Goal: Information Seeking & Learning: Learn about a topic

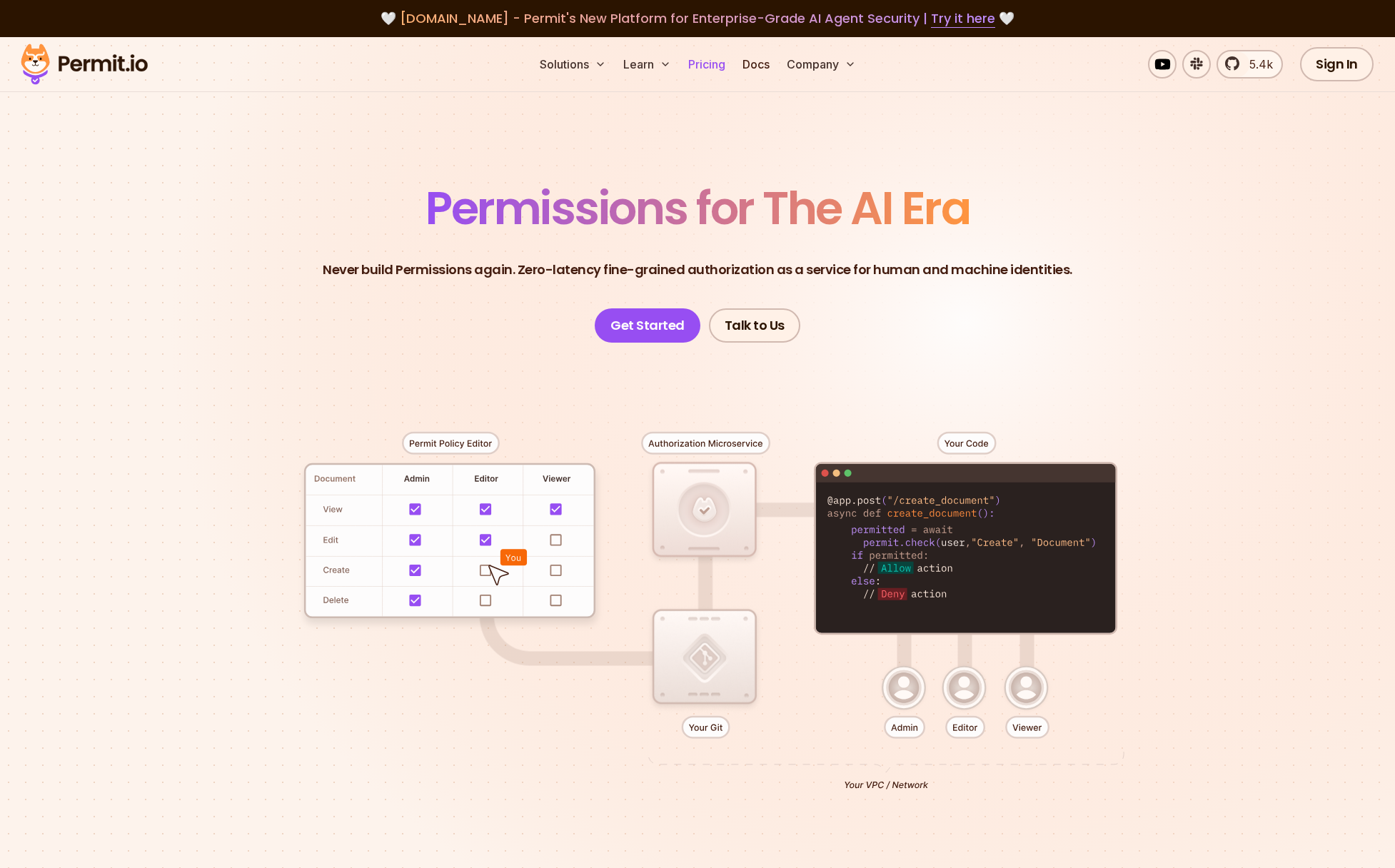
click at [717, 64] on link "Pricing" at bounding box center [707, 64] width 48 height 29
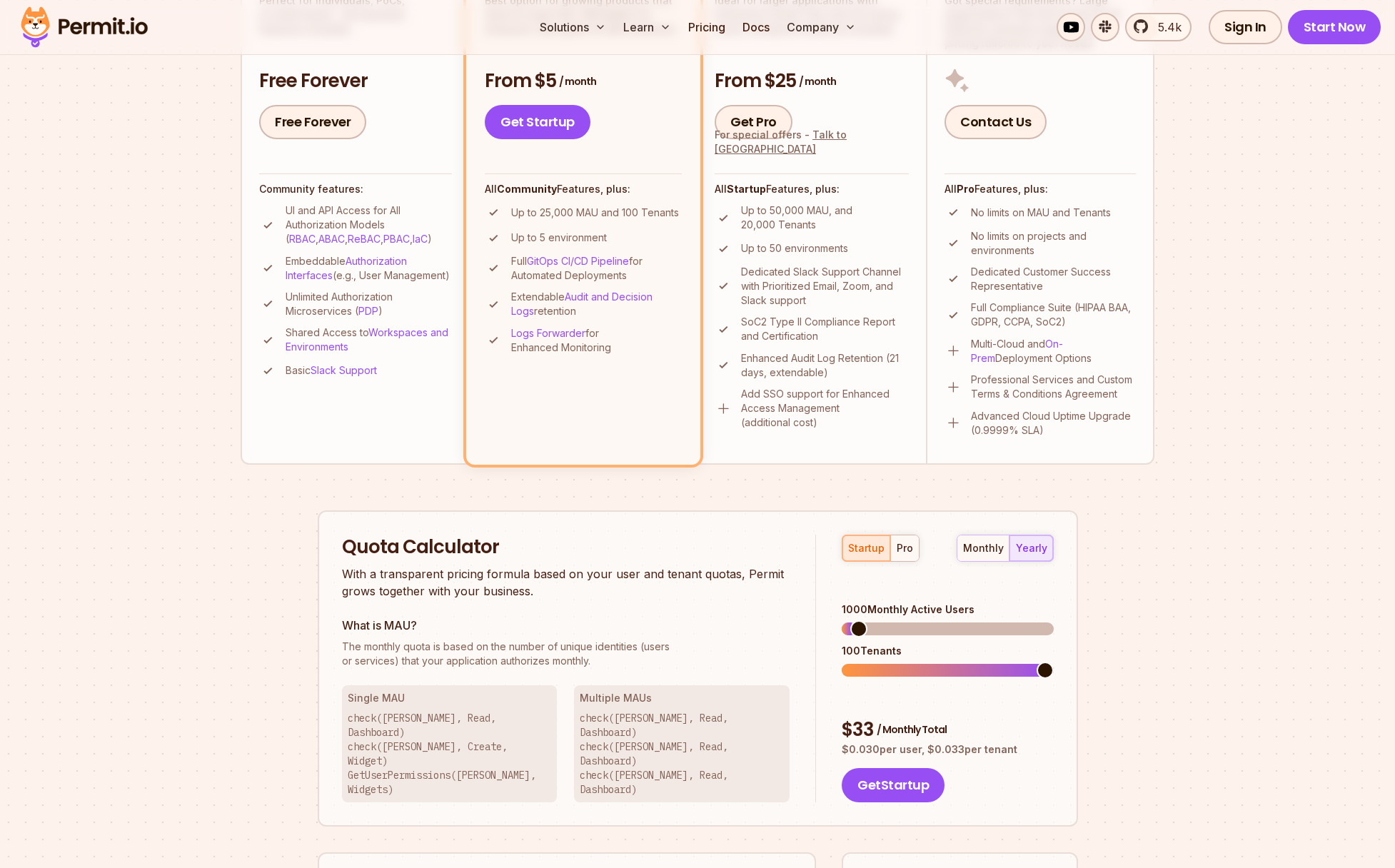
scroll to position [355, 0]
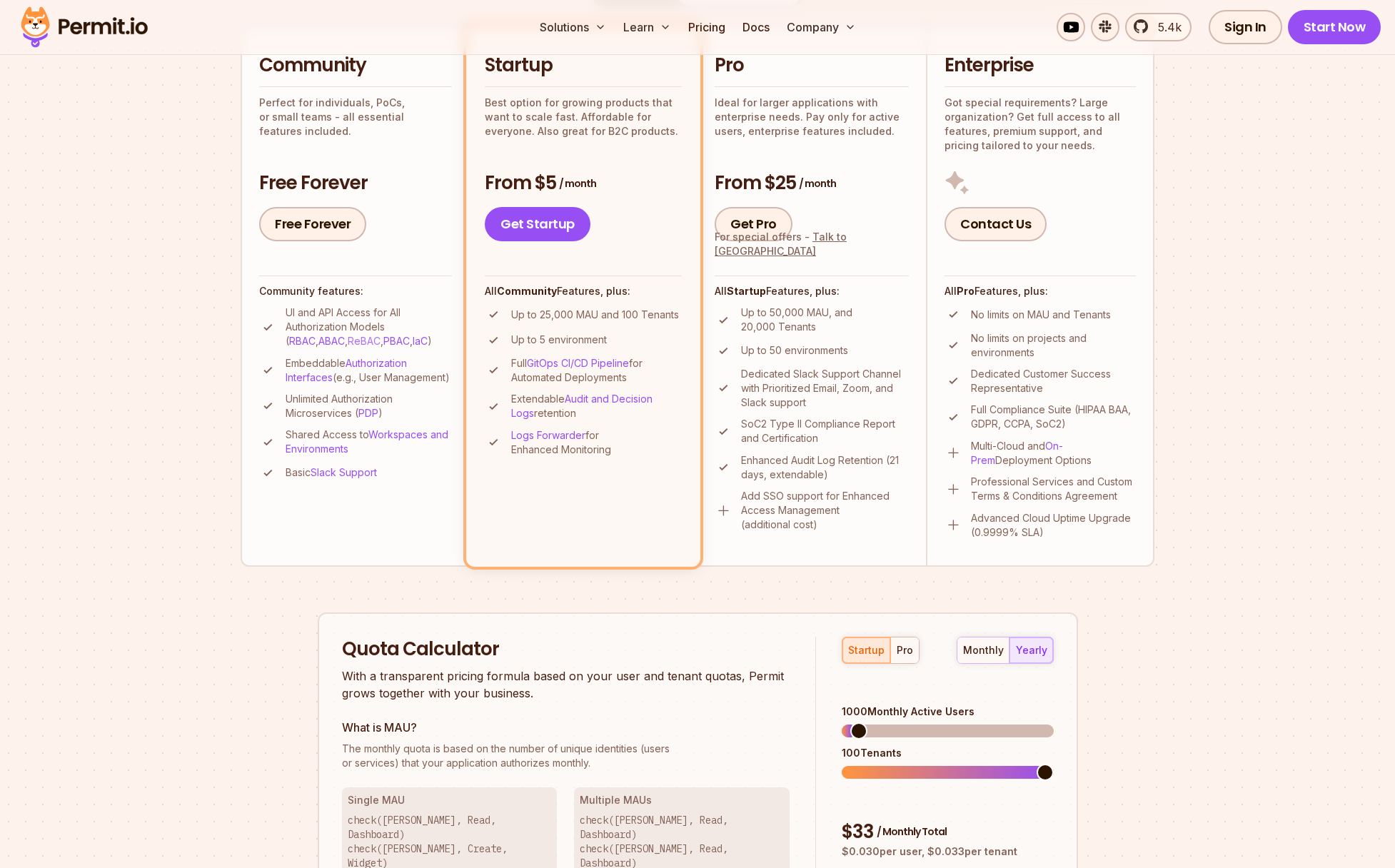
click at [348, 344] on link "ReBAC" at bounding box center [364, 341] width 33 height 12
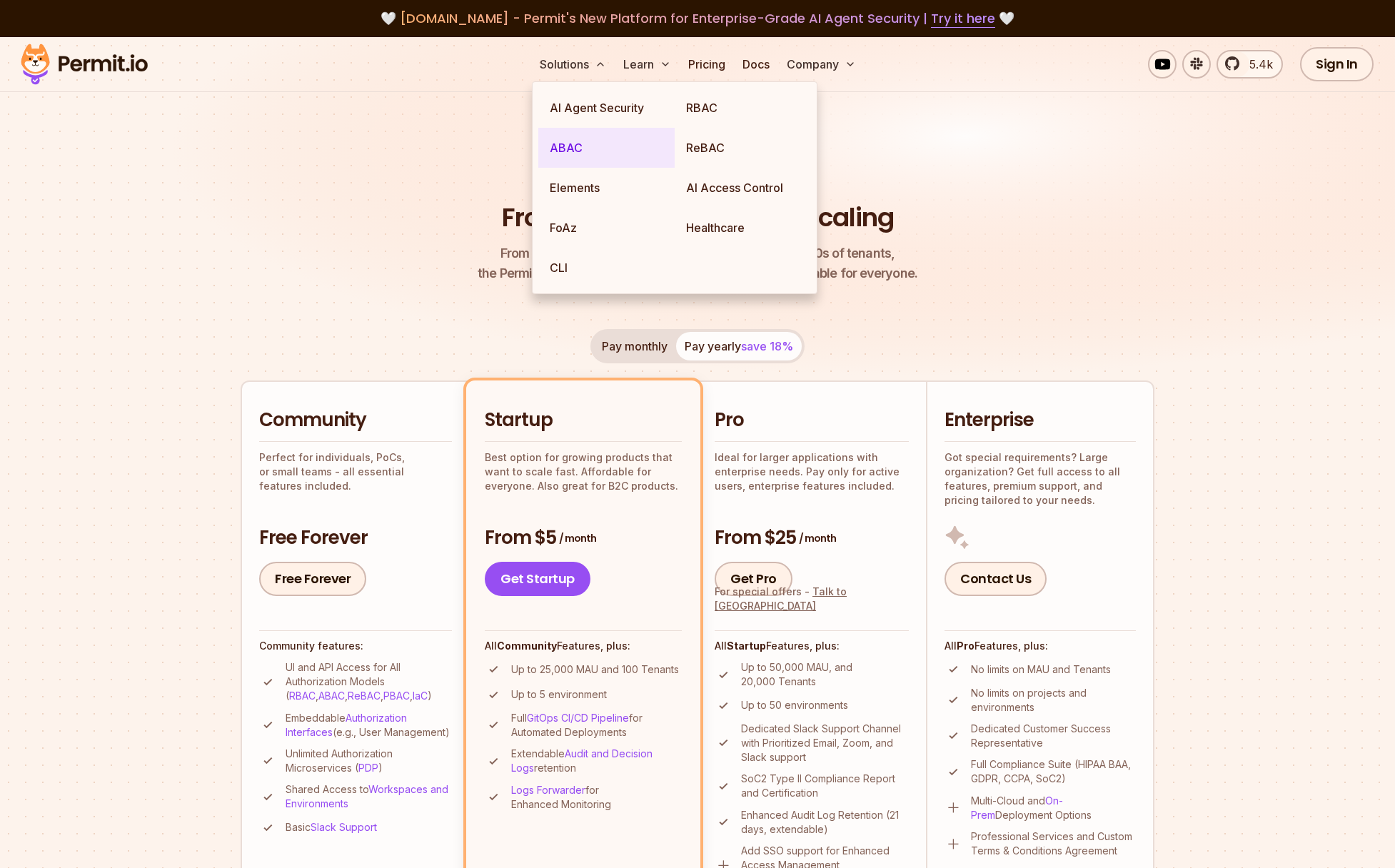
click at [570, 147] on link "ABAC" at bounding box center [607, 148] width 136 height 40
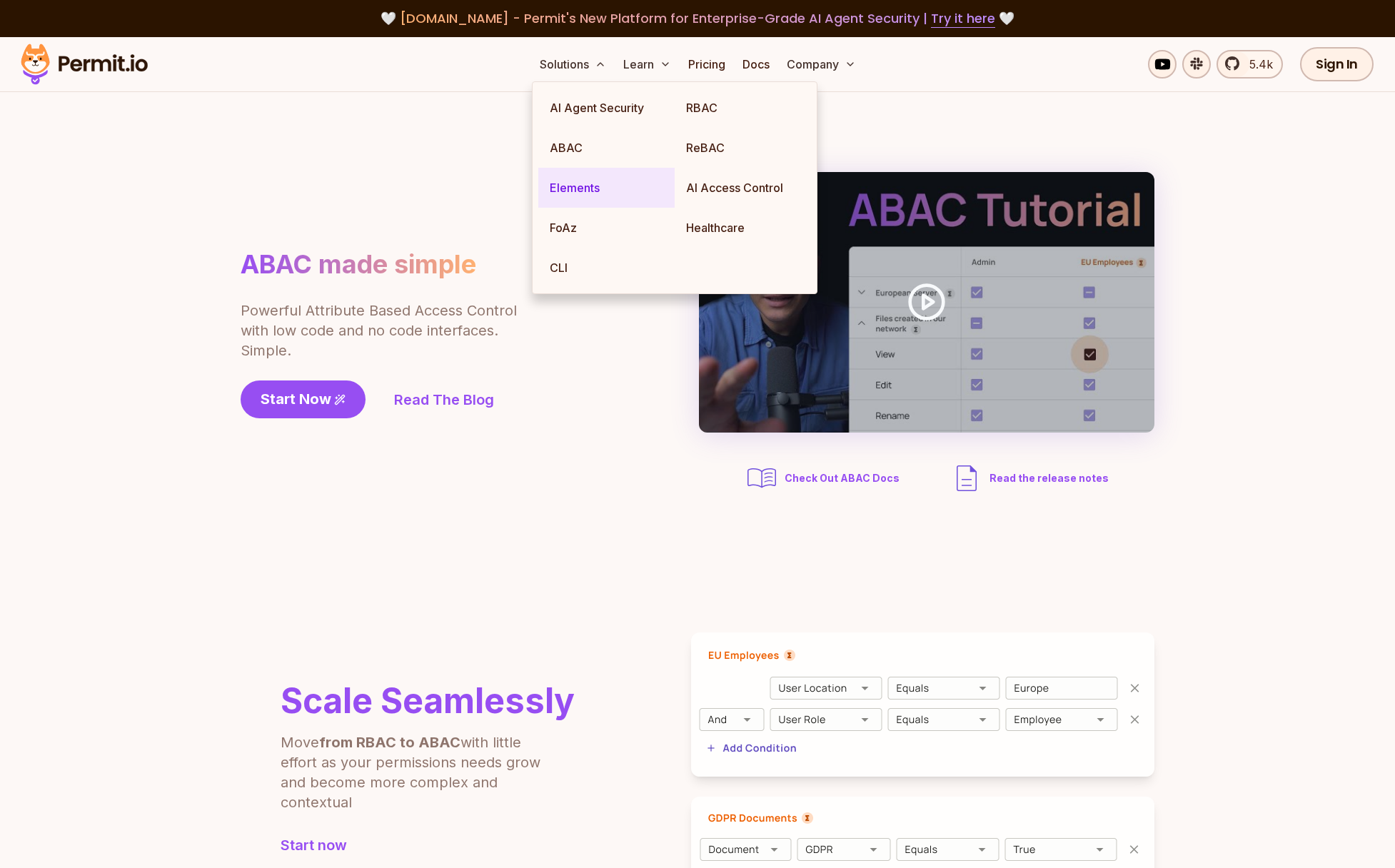
click at [580, 184] on link "Elements" at bounding box center [607, 187] width 136 height 40
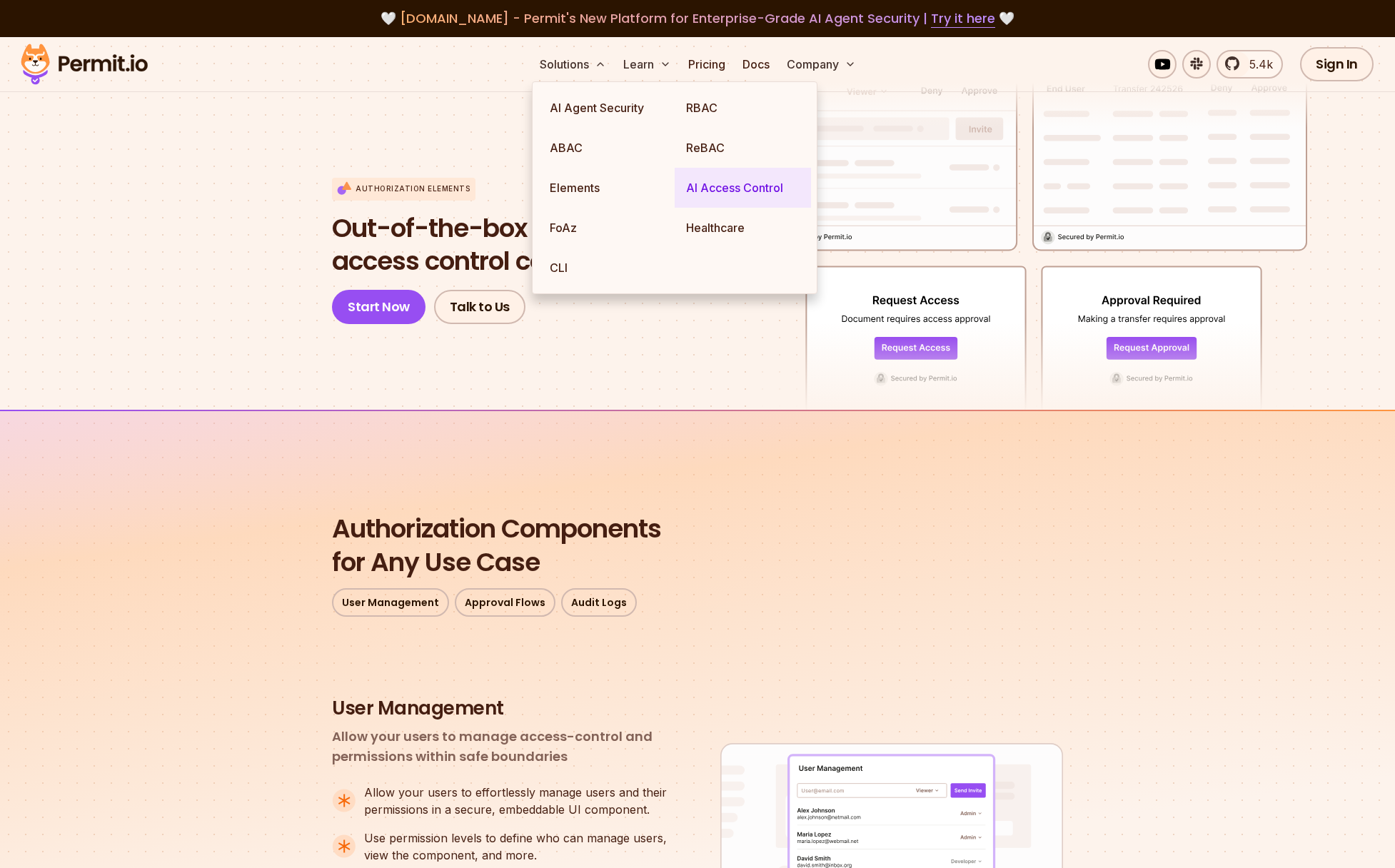
click at [706, 185] on link "AI Access Control" at bounding box center [743, 187] width 136 height 40
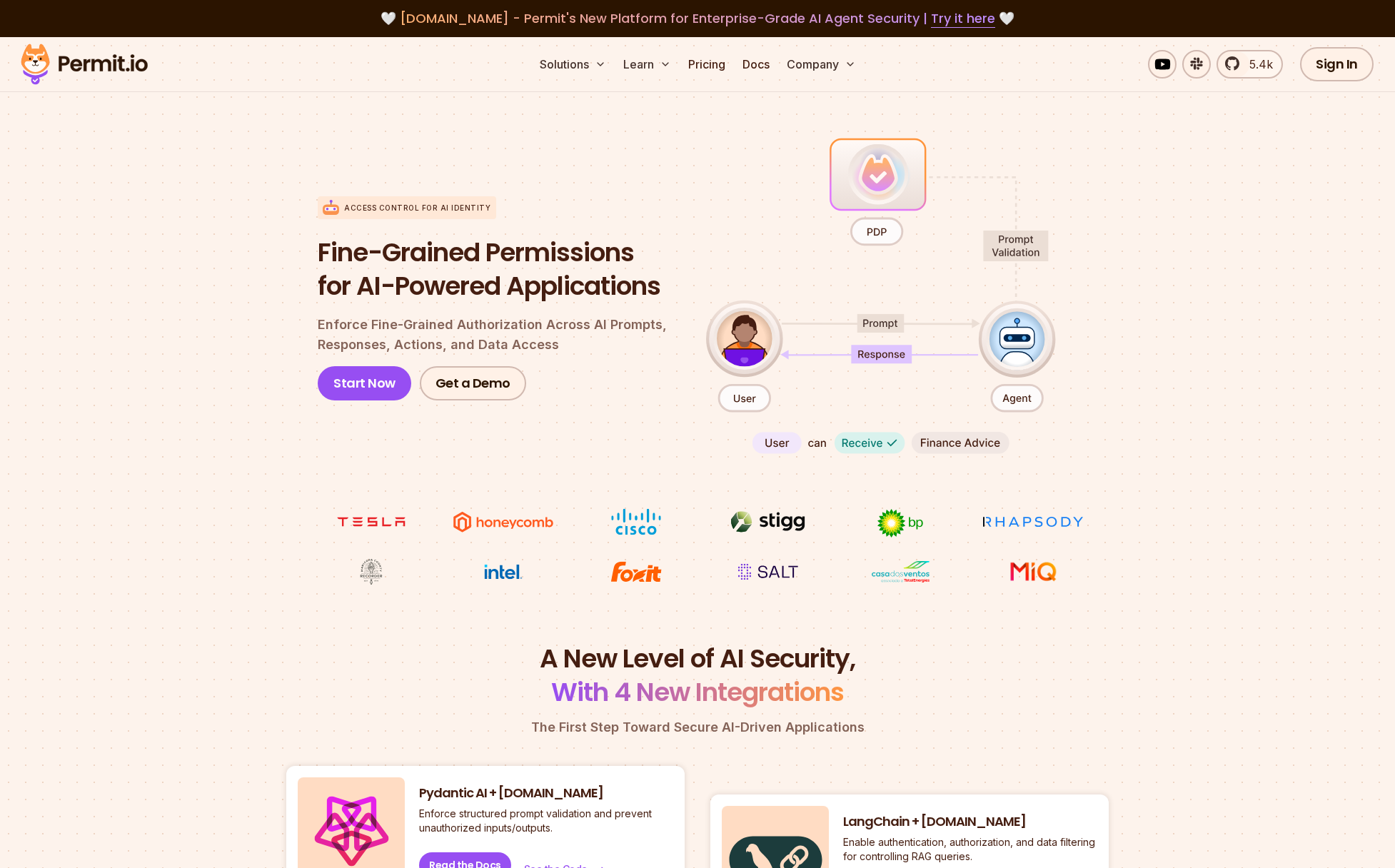
click at [1301, 560] on section "Access control for AI Identity Fine-Grained Permissions for AI-Powered Applicat…" at bounding box center [698, 359] width 1395 height 566
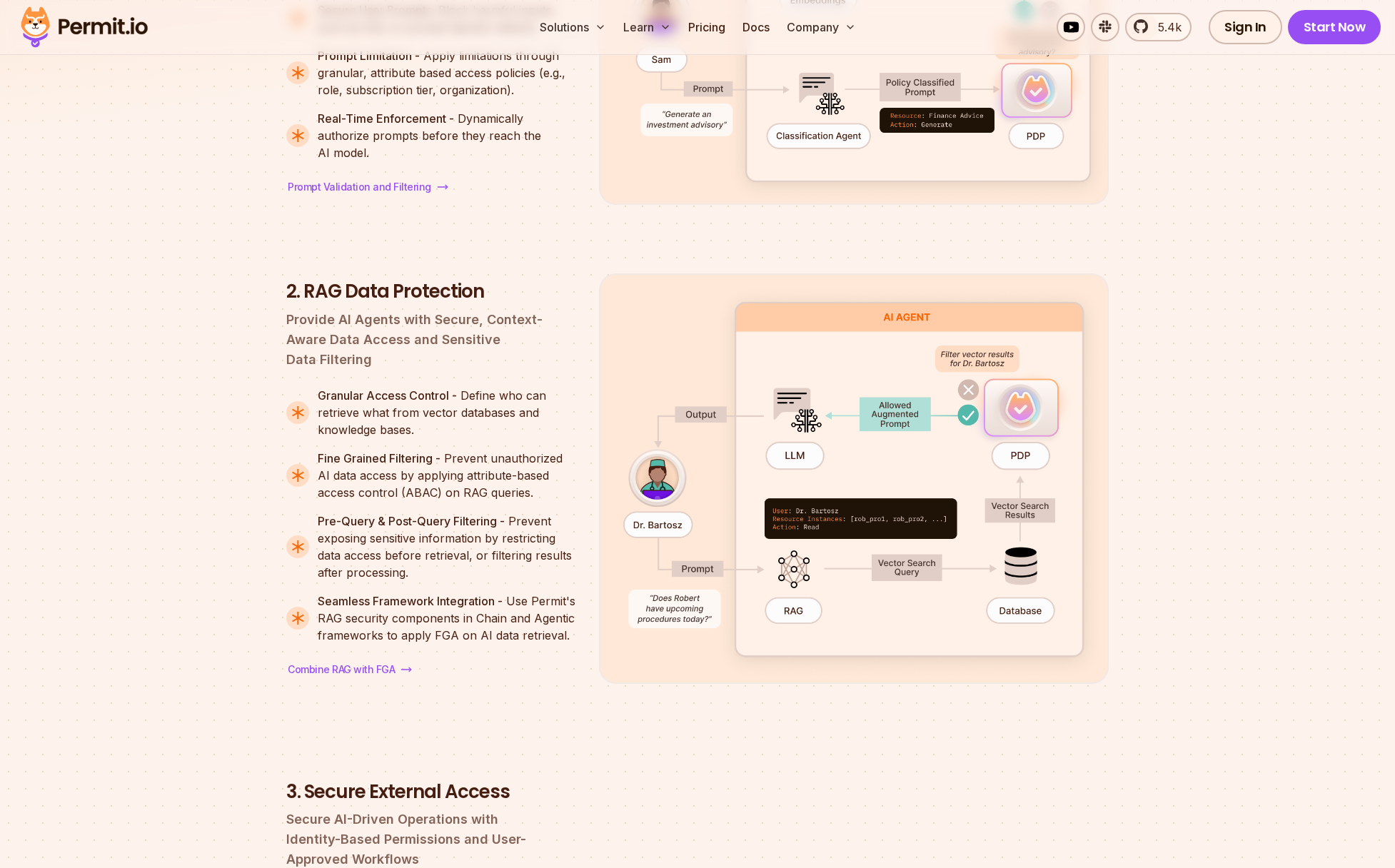
scroll to position [2023, 0]
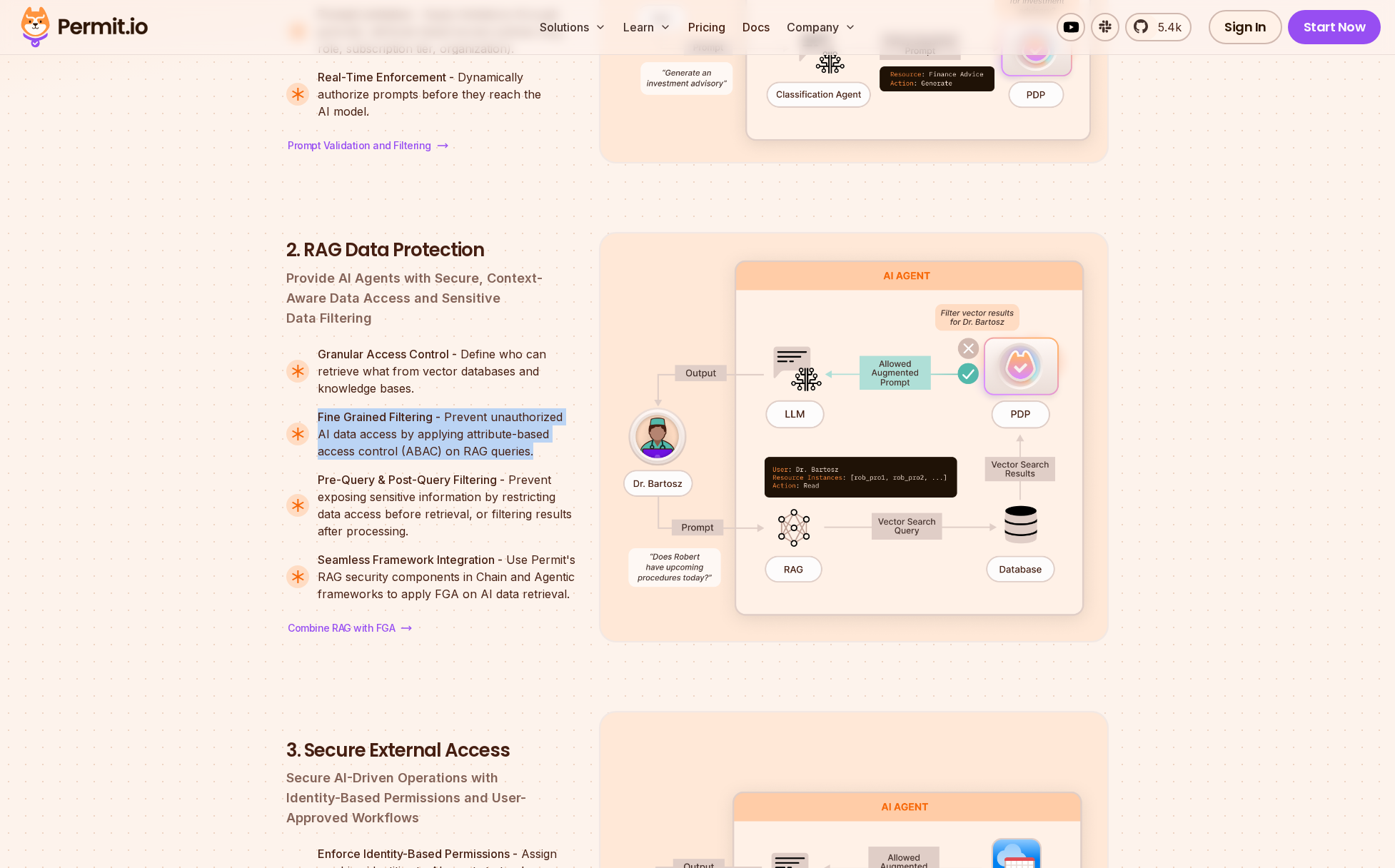
drag, startPoint x: 314, startPoint y: 511, endPoint x: 532, endPoint y: 555, distance: 222.4
click at [532, 460] on li "Fine Grained Filtering - Prevent unauthorized AI data access by applying attrib…" at bounding box center [431, 434] width 290 height 51
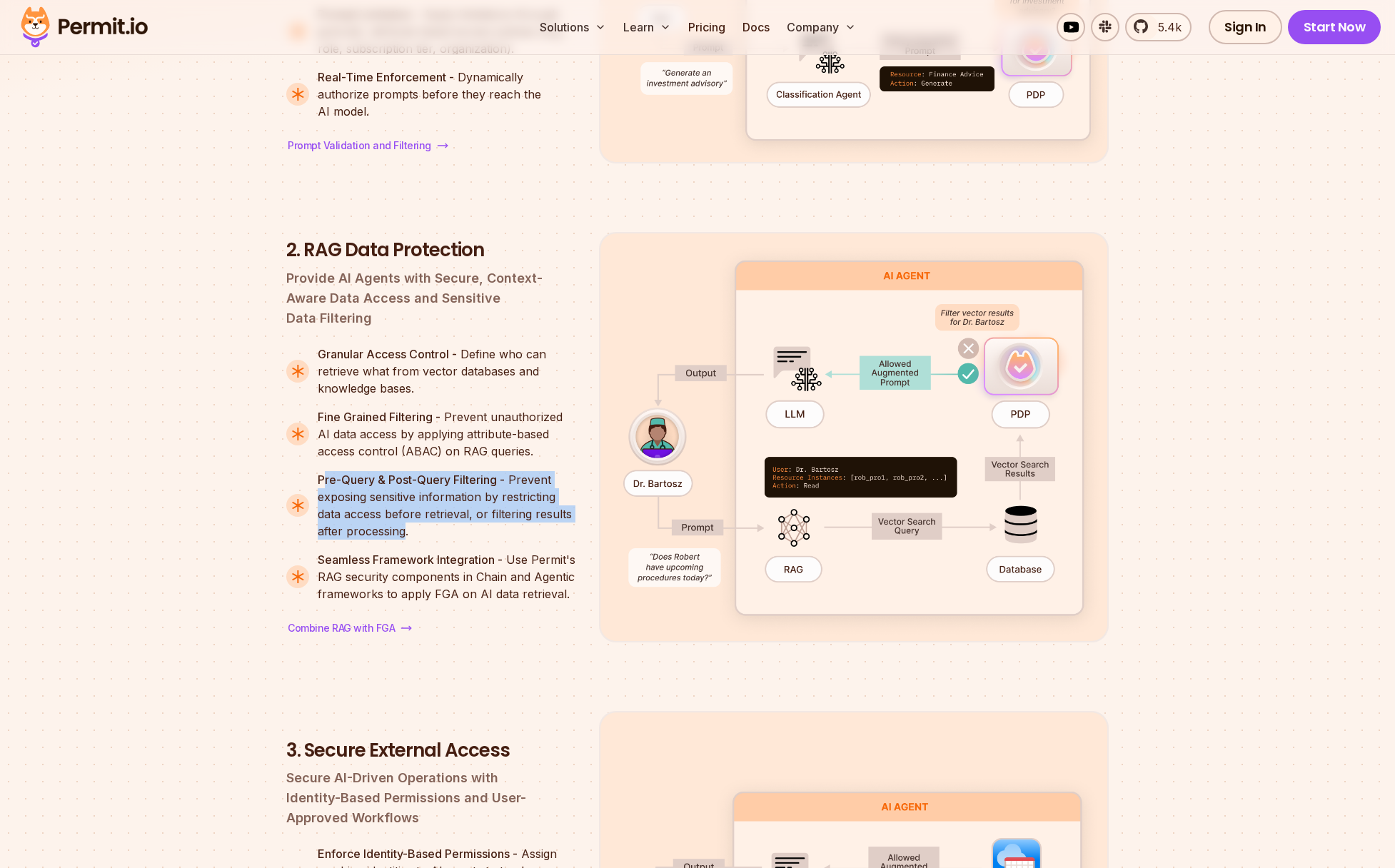
drag, startPoint x: 401, startPoint y: 629, endPoint x: 324, endPoint y: 576, distance: 93.5
click at [324, 540] on p "Pre-Query & Post-Query Filtering - Prevent exposing sensitive information by re…" at bounding box center [446, 506] width 258 height 69
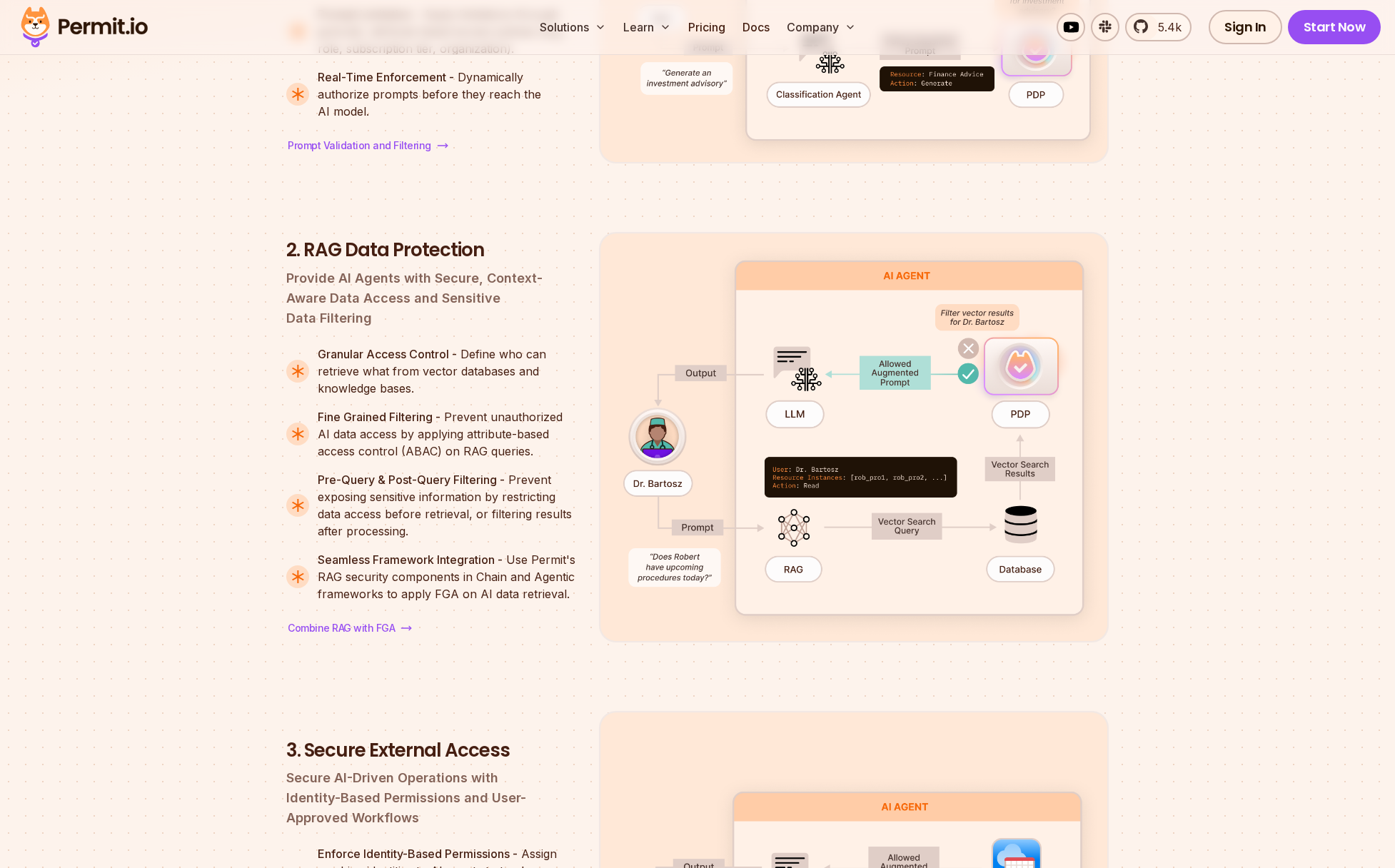
click at [364, 602] on p "Seamless Framework Integration - Use Permit's RAG security components in Chain …" at bounding box center [446, 577] width 258 height 51
drag, startPoint x: 311, startPoint y: 451, endPoint x: 596, endPoint y: 442, distance: 285.1
click at [449, 397] on li "Granular Access Control - Define who can retrieve what from vector databases an…" at bounding box center [431, 371] width 290 height 51
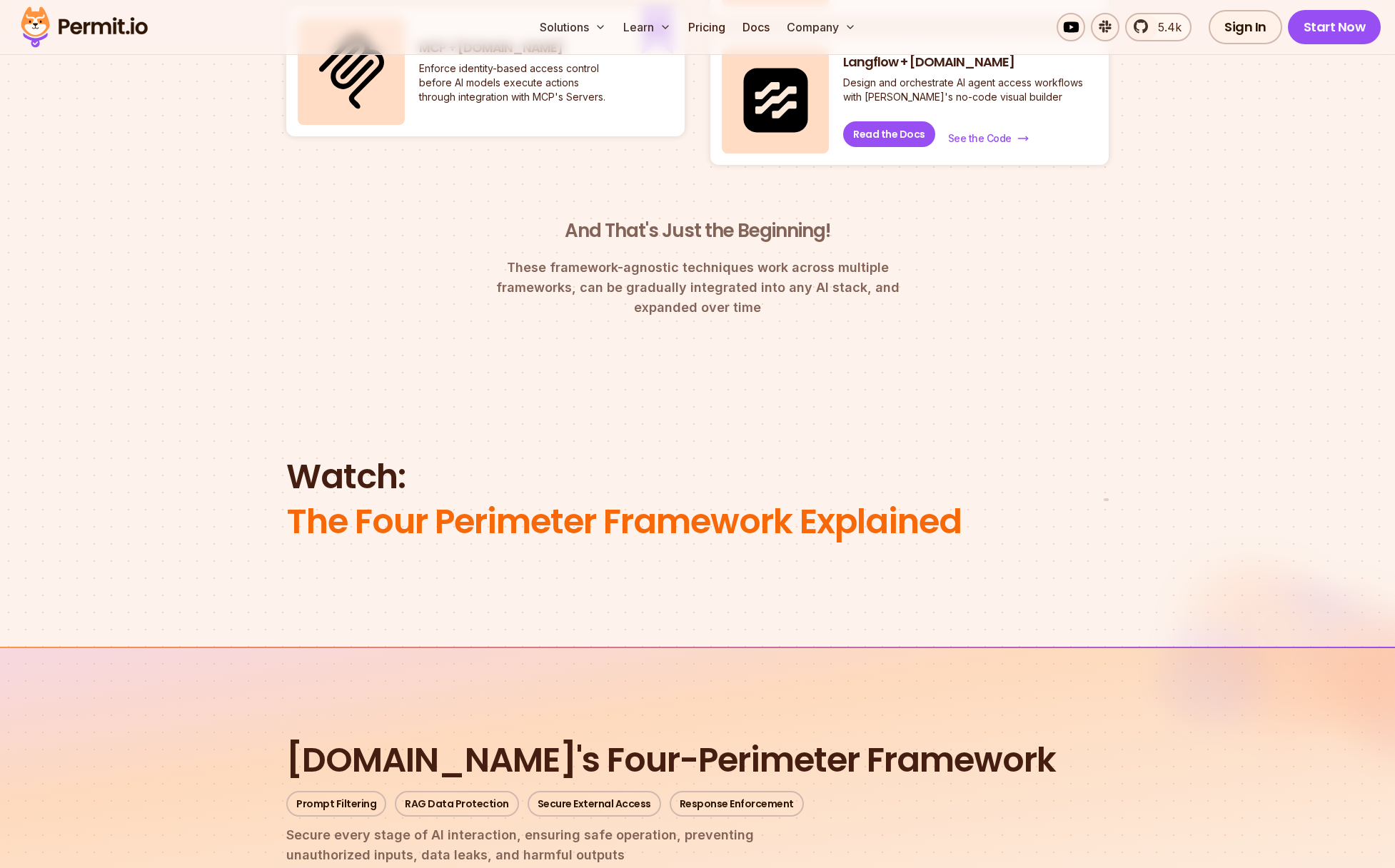
scroll to position [0, 0]
